Goal: Information Seeking & Learning: Check status

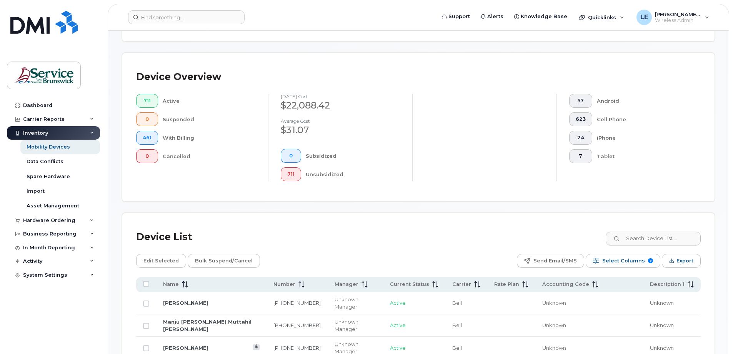
scroll to position [156, 0]
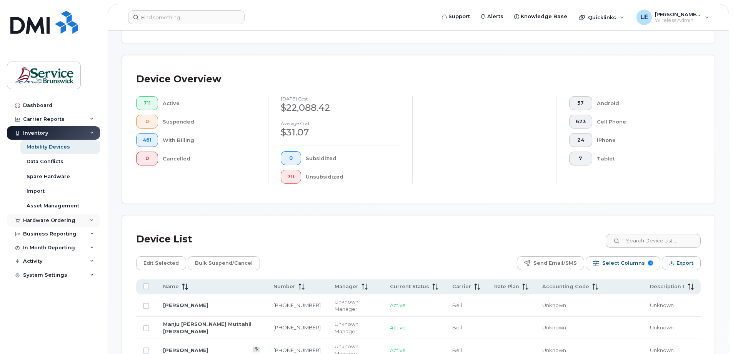
click at [95, 217] on div "Hardware Ordering" at bounding box center [53, 220] width 93 height 14
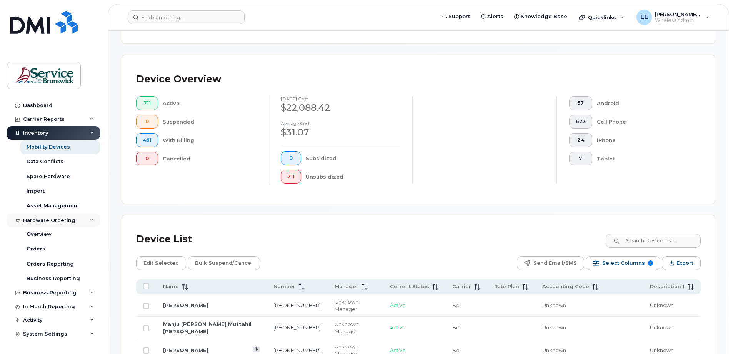
click at [95, 217] on div "Hardware Ordering" at bounding box center [53, 220] width 93 height 14
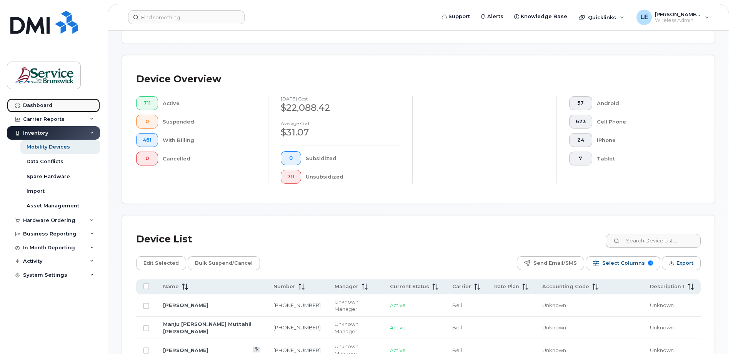
click at [44, 104] on div "Dashboard" at bounding box center [37, 105] width 29 height 6
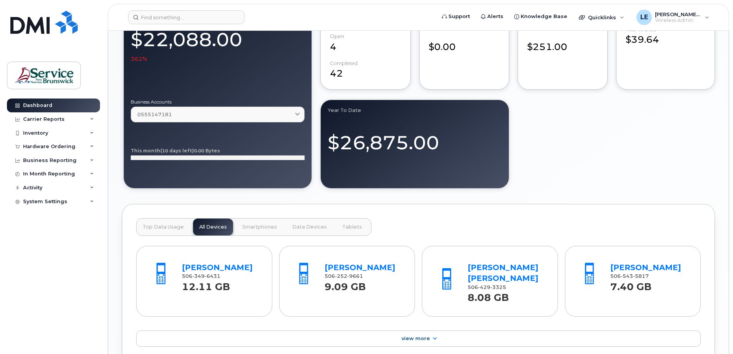
scroll to position [615, 0]
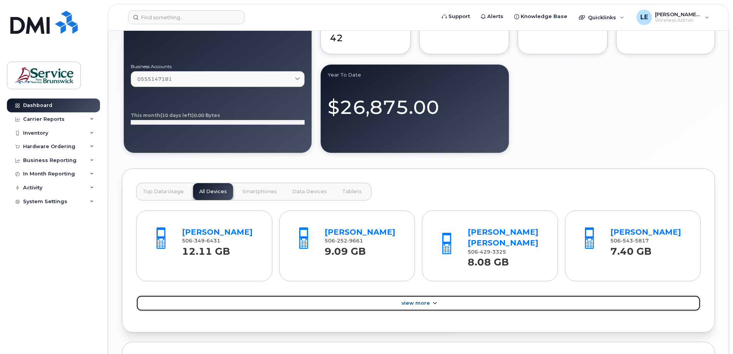
click at [414, 303] on span "View More" at bounding box center [415, 303] width 28 height 6
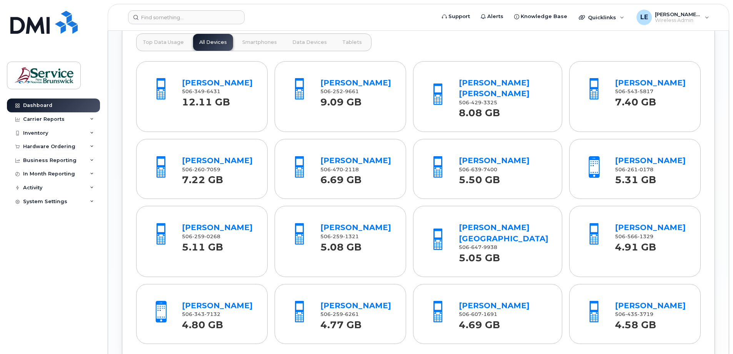
scroll to position [769, 0]
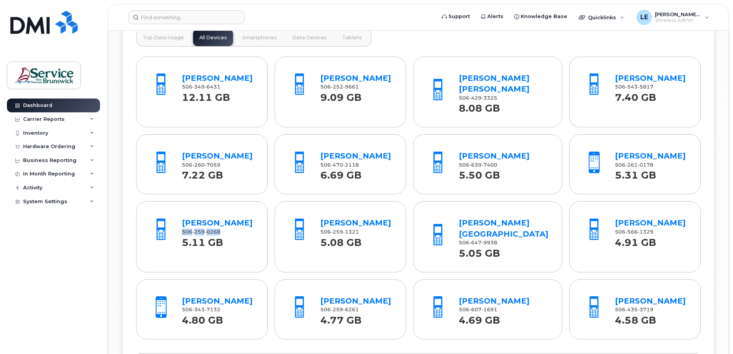
drag, startPoint x: 220, startPoint y: 231, endPoint x: 179, endPoint y: 229, distance: 41.2
click at [179, 229] on div "Rui Zhang 506 259 0268 5.11 GB" at bounding box center [218, 231] width 78 height 36
drag, startPoint x: 179, startPoint y: 229, endPoint x: 183, endPoint y: 231, distance: 4.1
copy span "506 259 0268"
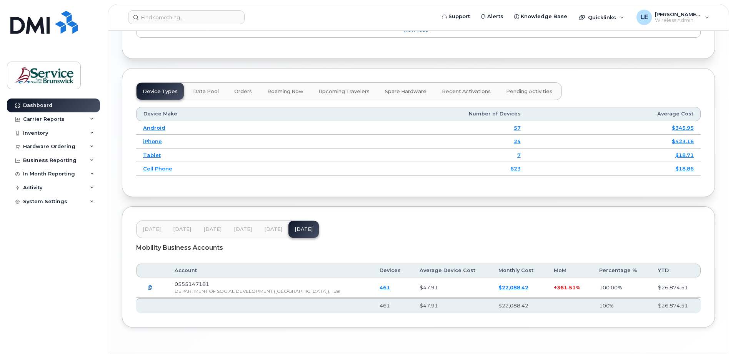
scroll to position [1113, 0]
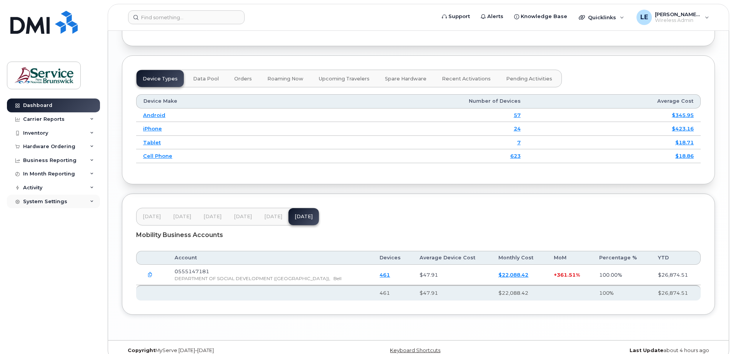
click at [93, 198] on div "System Settings" at bounding box center [53, 202] width 93 height 14
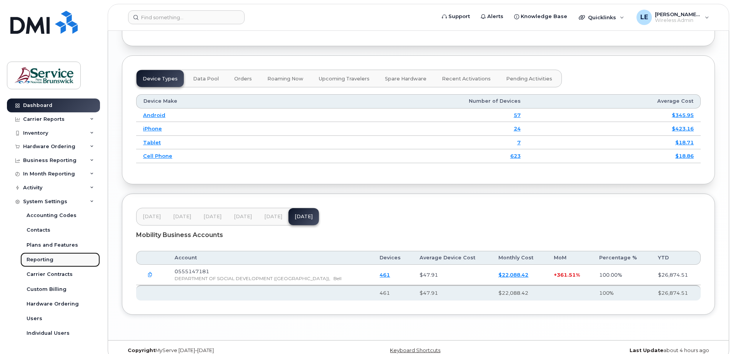
click at [49, 260] on div "Reporting" at bounding box center [40, 259] width 27 height 7
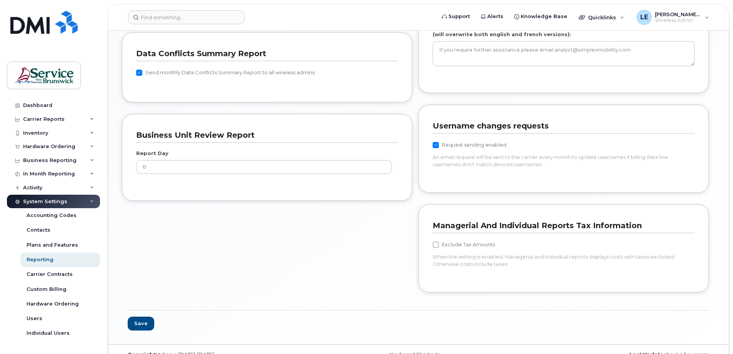
scroll to position [651, 0]
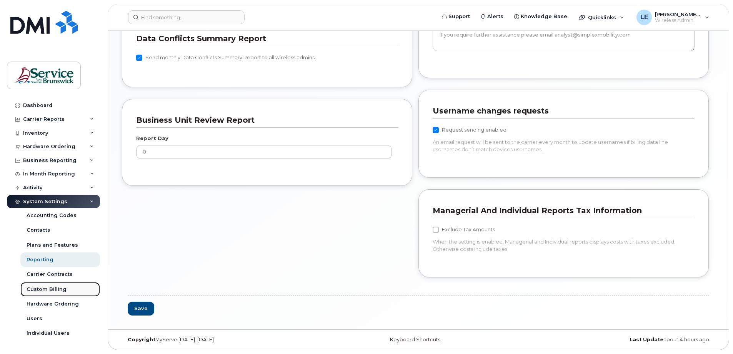
click at [47, 289] on div "Custom Billing" at bounding box center [47, 289] width 40 height 7
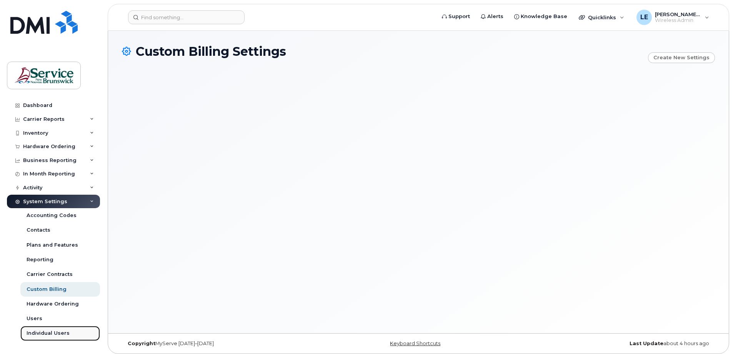
click at [43, 332] on div "Individual Users" at bounding box center [48, 332] width 43 height 7
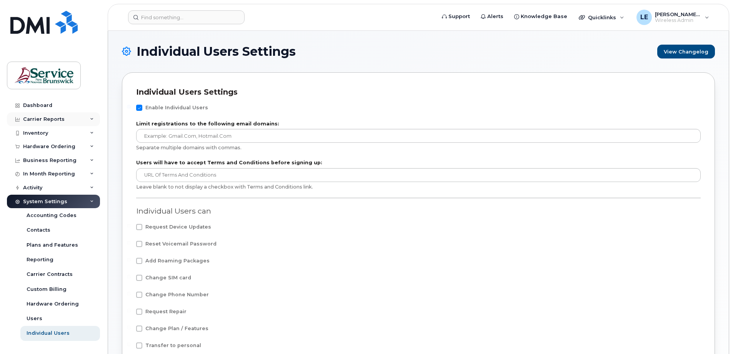
click at [35, 118] on div "Carrier Reports" at bounding box center [44, 119] width 42 height 6
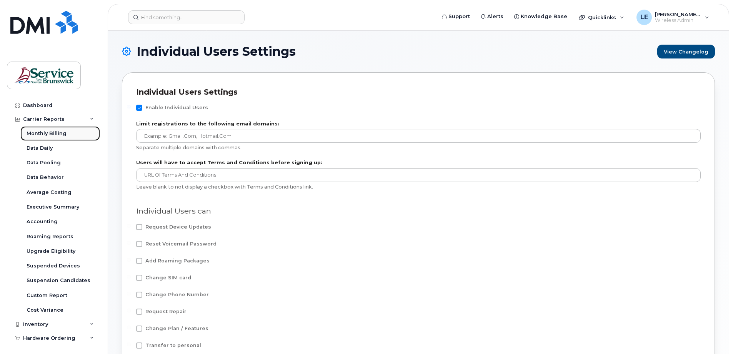
click at [43, 131] on div "Monthly Billing" at bounding box center [47, 133] width 40 height 7
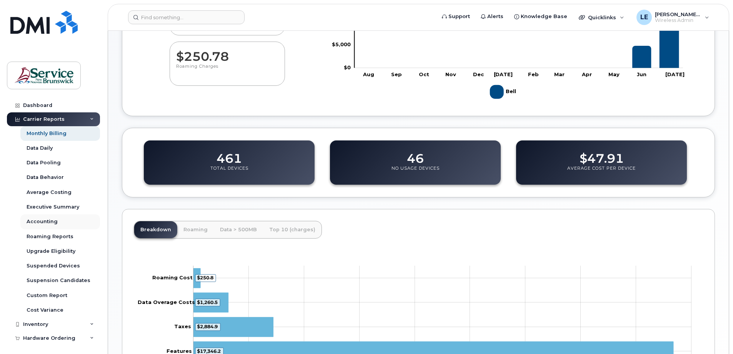
scroll to position [155, 0]
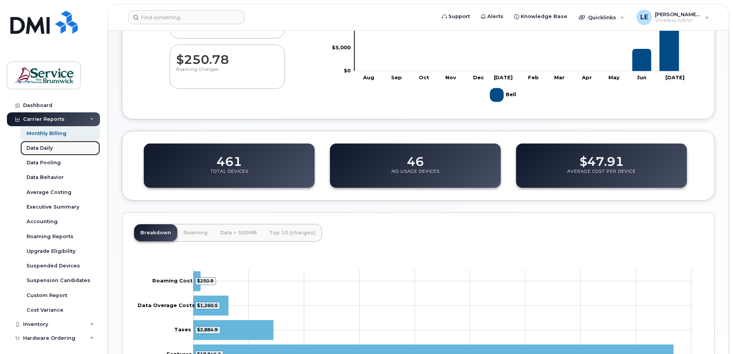
click at [40, 148] on div "Data Daily" at bounding box center [40, 148] width 26 height 7
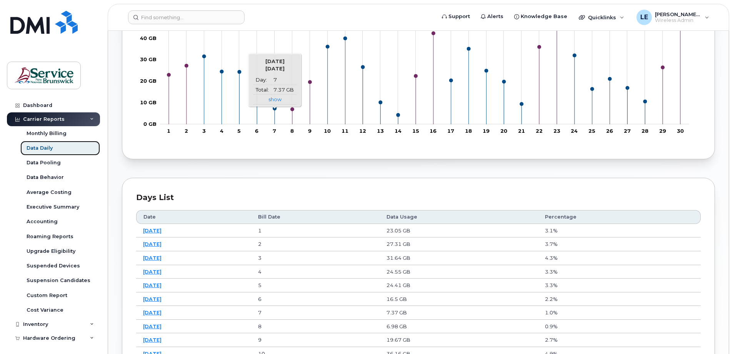
scroll to position [269, 0]
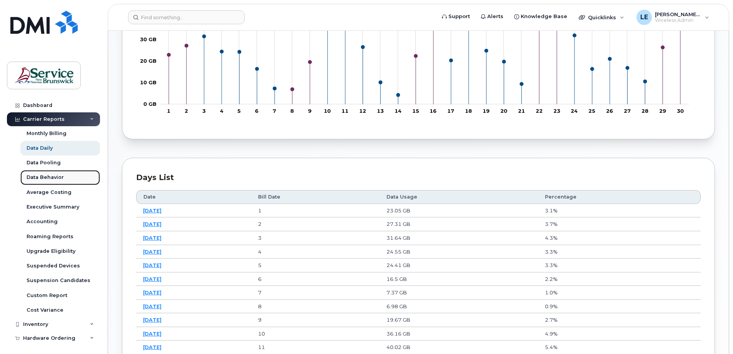
click at [54, 176] on div "Data Behavior" at bounding box center [45, 177] width 37 height 7
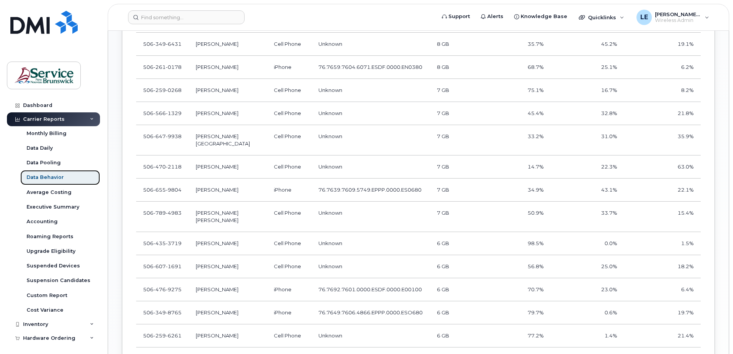
scroll to position [807, 0]
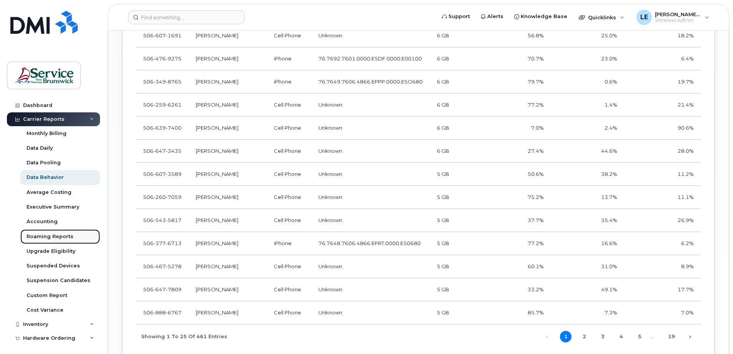
click at [37, 237] on div "Roaming Reports" at bounding box center [50, 236] width 47 height 7
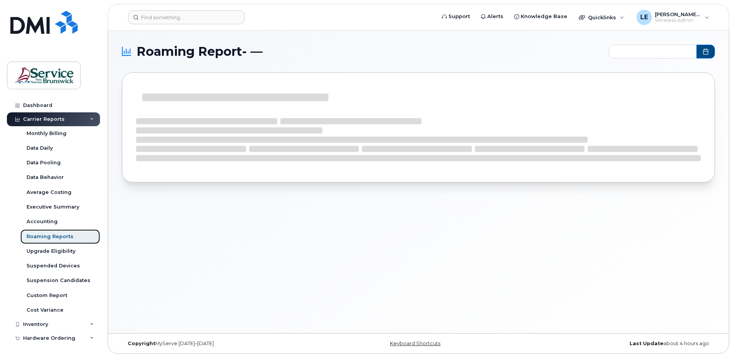
type input "2025-02 - 2025-07"
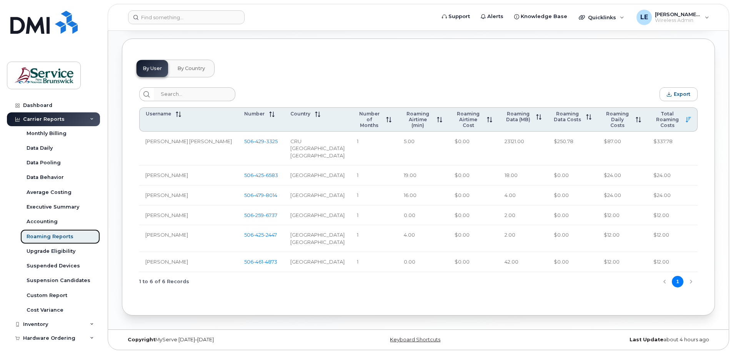
scroll to position [346, 0]
click at [63, 248] on div "Upgrade Eligibility" at bounding box center [51, 251] width 49 height 7
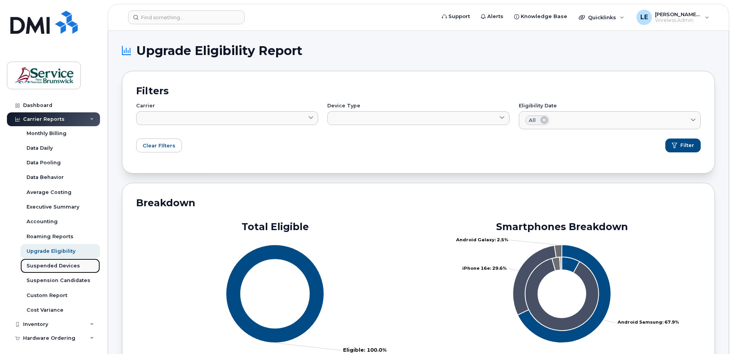
click at [52, 266] on div "Suspended Devices" at bounding box center [53, 265] width 53 height 7
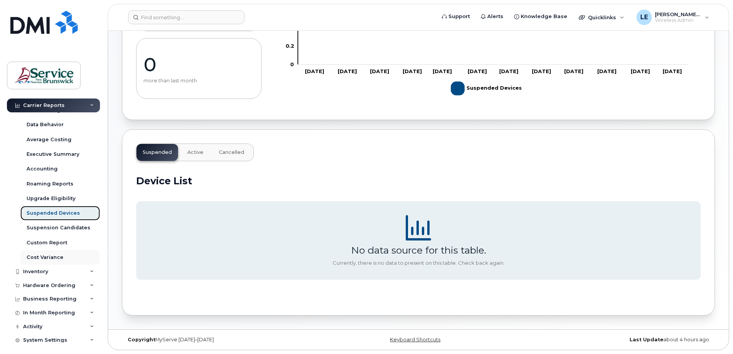
scroll to position [57, 0]
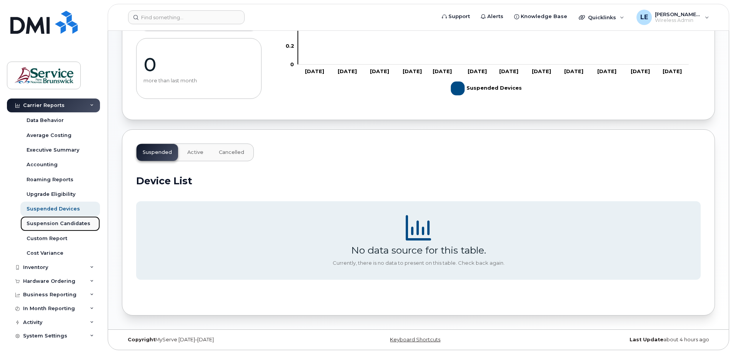
click at [67, 220] on div "Suspension Candidates" at bounding box center [59, 223] width 64 height 7
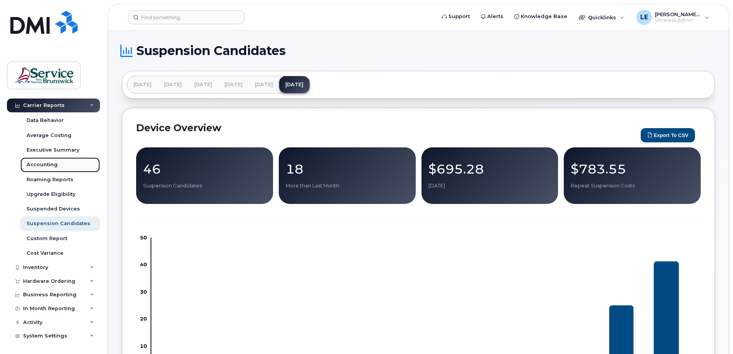
click at [44, 166] on div "Accounting" at bounding box center [42, 164] width 31 height 7
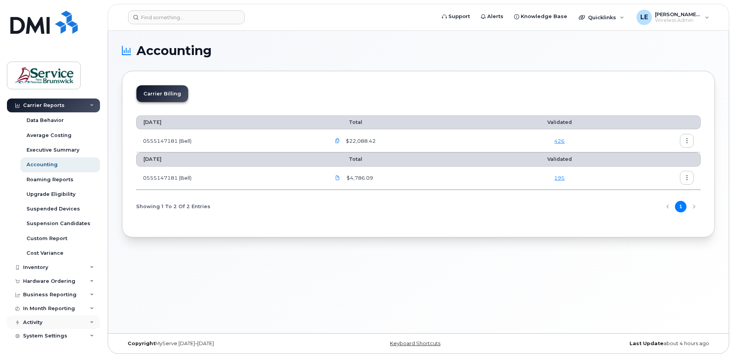
click at [55, 324] on div "Activity" at bounding box center [53, 322] width 93 height 14
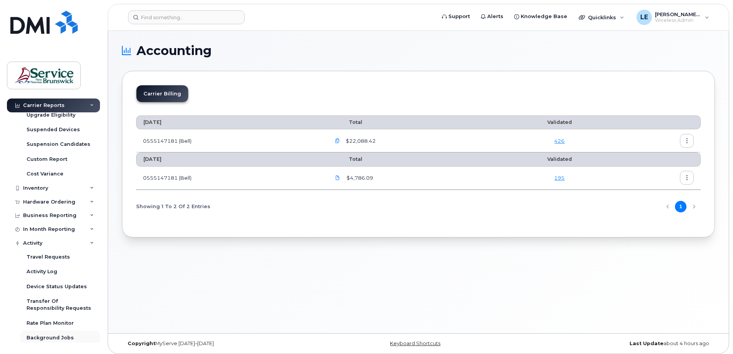
scroll to position [152, 0]
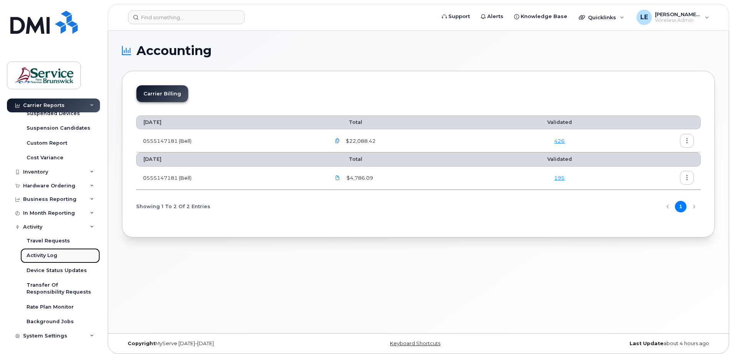
click at [47, 255] on div "Activity Log" at bounding box center [42, 255] width 31 height 7
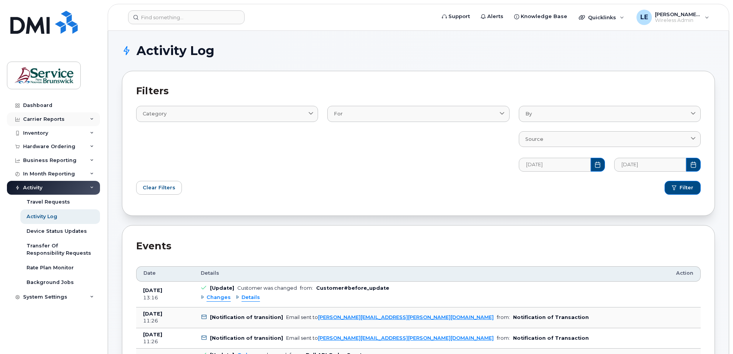
click at [42, 116] on div "Carrier Reports" at bounding box center [44, 119] width 42 height 6
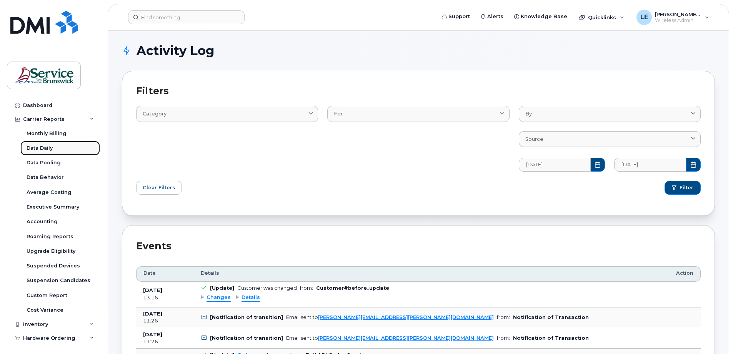
click at [45, 146] on div "Data Daily" at bounding box center [40, 148] width 26 height 7
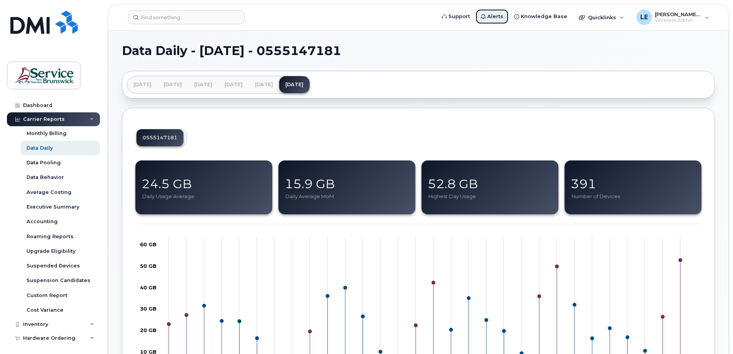
click at [500, 16] on span "Alerts" at bounding box center [495, 17] width 16 height 8
